Goal: Information Seeking & Learning: Learn about a topic

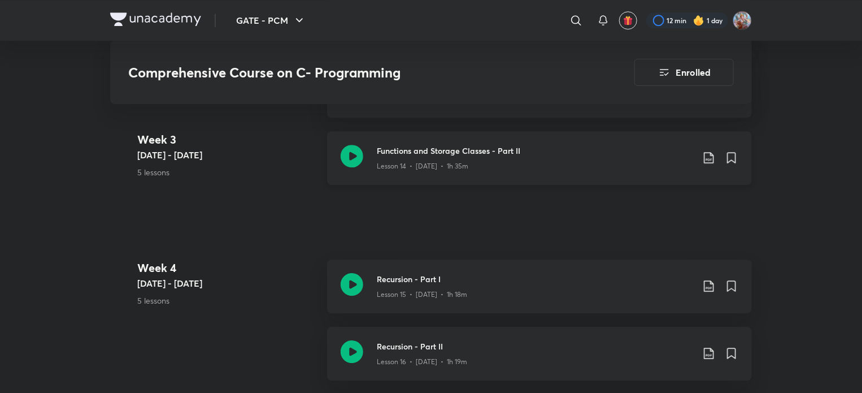
scroll to position [1630, 0]
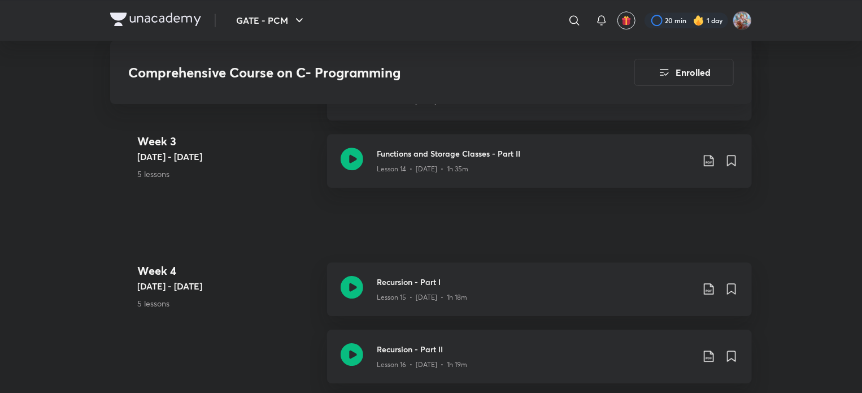
scroll to position [1622, 0]
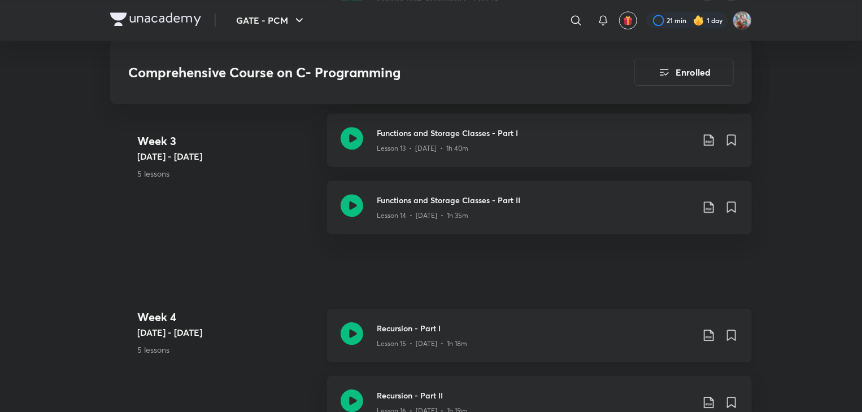
scroll to position [1577, 0]
